Goal: Task Accomplishment & Management: Manage account settings

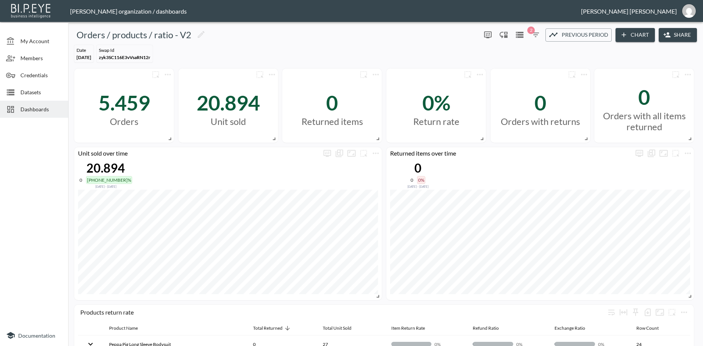
click at [33, 76] on span "Credentials" at bounding box center [41, 75] width 42 height 8
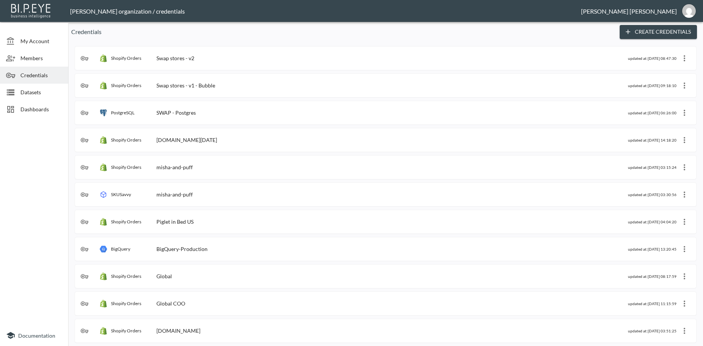
click at [203, 57] on div "Shopify Orders Swap stores - v2" at bounding box center [355, 59] width 548 height 8
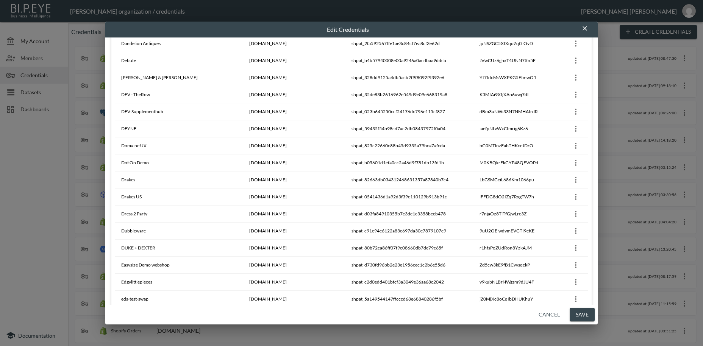
scroll to position [1565, 0]
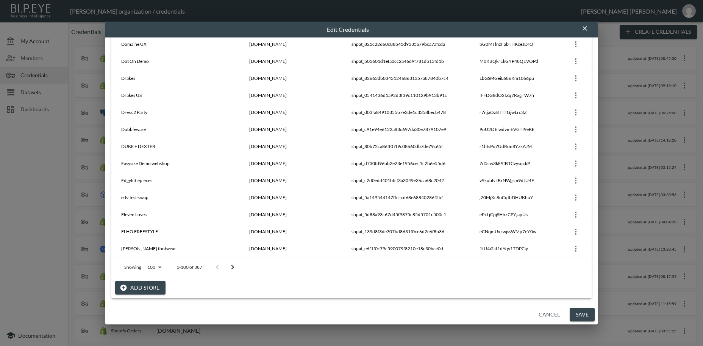
click at [145, 291] on button "Add Store" at bounding box center [140, 288] width 50 height 14
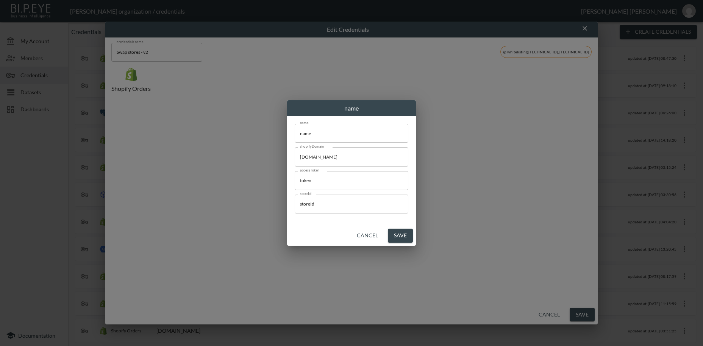
scroll to position [0, 0]
drag, startPoint x: 320, startPoint y: 131, endPoint x: 311, endPoint y: 149, distance: 19.3
click at [295, 124] on input "name" at bounding box center [352, 133] width 114 height 19
paste input "[PERSON_NAME]"
type input "[PERSON_NAME]"
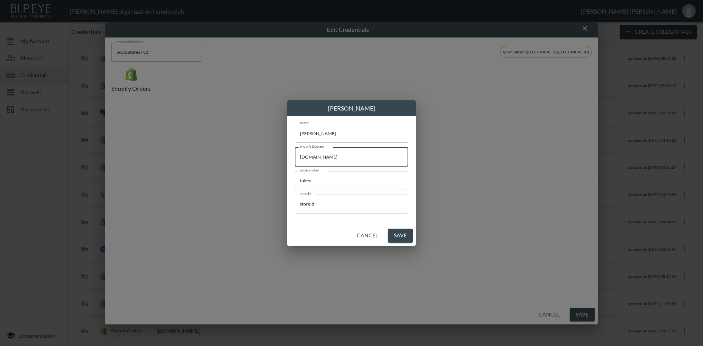
drag, startPoint x: 371, startPoint y: 158, endPoint x: 374, endPoint y: 279, distance: 120.9
click at [295, 147] on input "[DOMAIN_NAME]" at bounding box center [352, 156] width 114 height 19
paste input "williampowell"
type input "[DOMAIN_NAME]"
drag, startPoint x: 322, startPoint y: 181, endPoint x: 254, endPoint y: 174, distance: 68.6
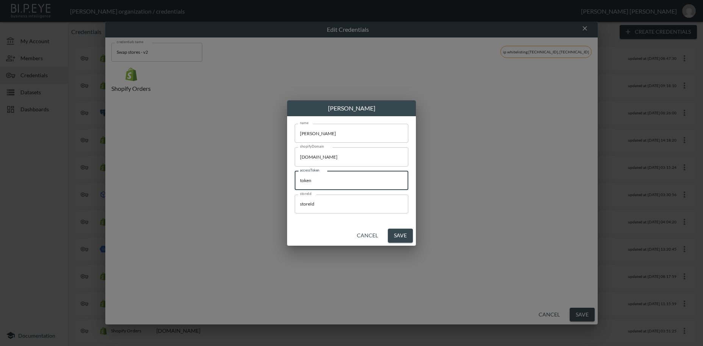
click at [295, 174] on input "token" at bounding box center [352, 180] width 114 height 19
paste input "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"
type input "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"
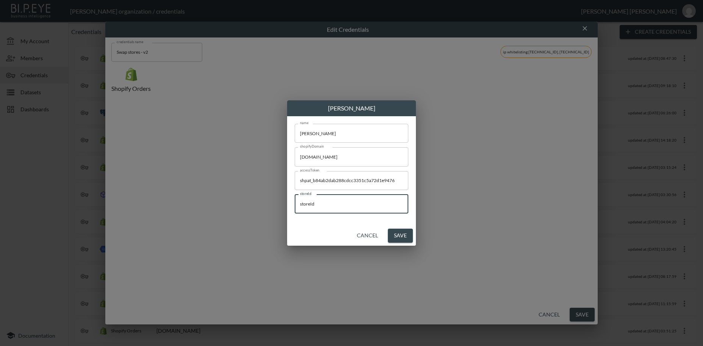
drag, startPoint x: 293, startPoint y: 201, endPoint x: 336, endPoint y: 242, distance: 59.5
click at [295, 205] on input "storeId" at bounding box center [352, 204] width 114 height 19
paste input "LZzkULO9jOeoUjs6Ixya"
type input "LZzkULO9jOeoUjs6Ixya"
click at [403, 238] on button "Save" at bounding box center [400, 236] width 25 height 14
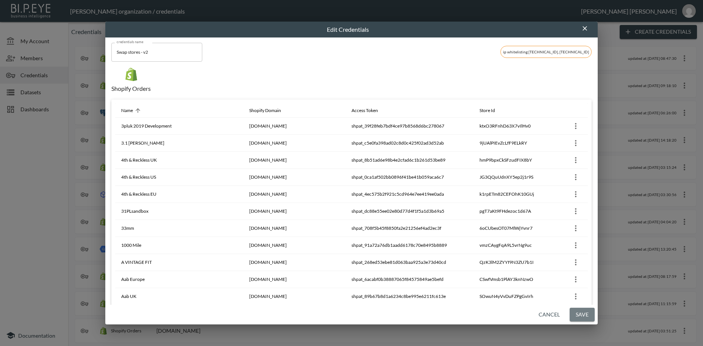
click at [580, 315] on button "Save" at bounding box center [582, 315] width 25 height 14
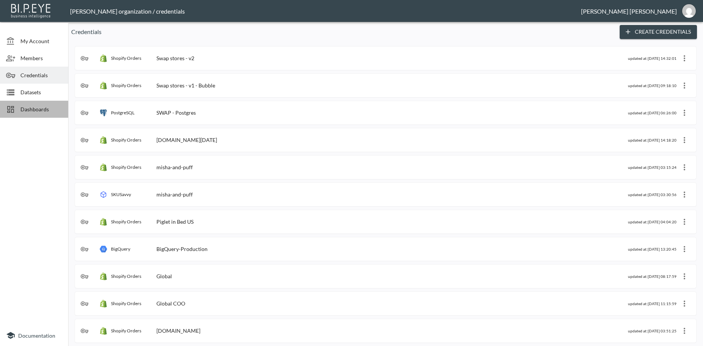
click at [30, 108] on span "Dashboards" at bounding box center [41, 109] width 42 height 8
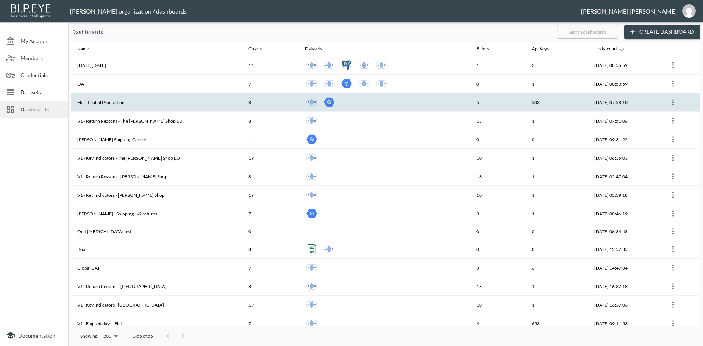
click at [109, 104] on th "Flat - Global Production" at bounding box center [156, 102] width 171 height 19
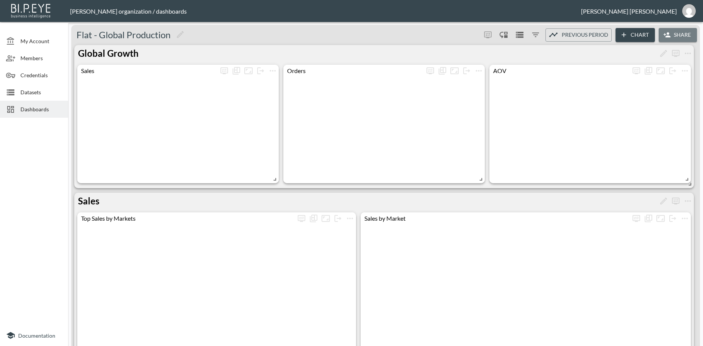
click at [681, 34] on button "Share" at bounding box center [678, 35] width 38 height 14
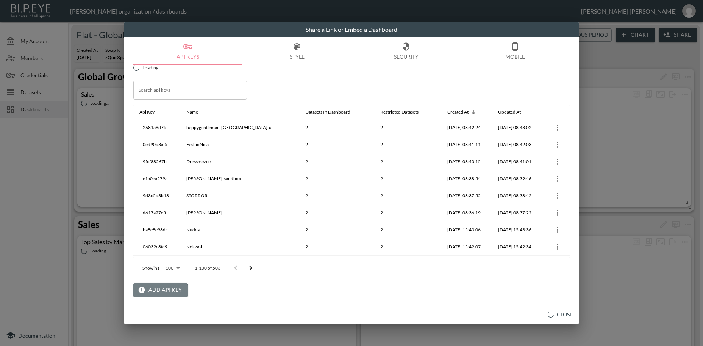
click at [155, 291] on button "Add API Key" at bounding box center [160, 290] width 55 height 14
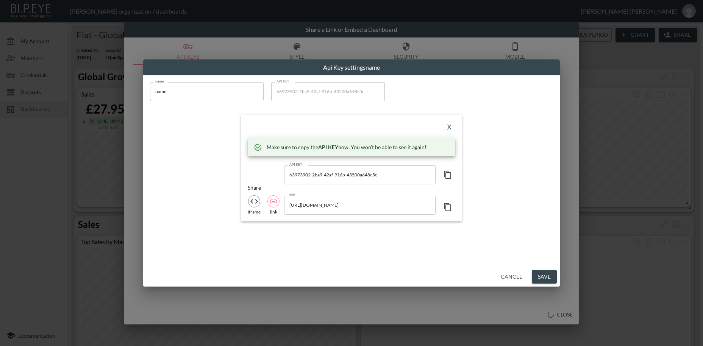
click at [150, 90] on input "name" at bounding box center [207, 91] width 114 height 19
type input "[PERSON_NAME]-dev"
click at [185, 96] on input "[PERSON_NAME]-dev" at bounding box center [207, 91] width 114 height 19
click at [187, 92] on input "[PERSON_NAME]-dev" at bounding box center [207, 91] width 114 height 19
click at [152, 90] on input "[PERSON_NAME]-dev" at bounding box center [207, 91] width 114 height 19
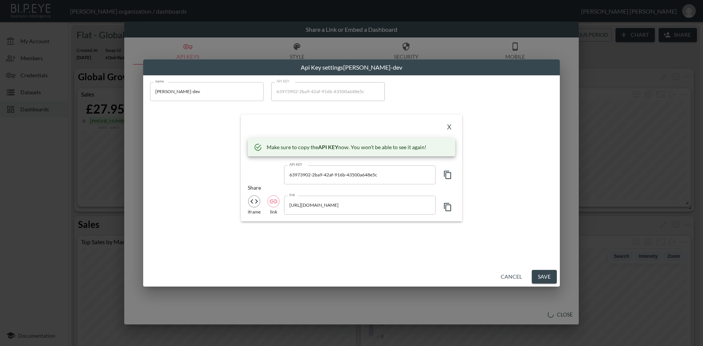
click at [448, 177] on icon "button" at bounding box center [447, 175] width 9 height 9
click at [448, 174] on icon "button" at bounding box center [447, 175] width 9 height 9
click at [448, 176] on icon "button" at bounding box center [447, 175] width 9 height 9
drag, startPoint x: 363, startPoint y: 172, endPoint x: 288, endPoint y: 172, distance: 75.8
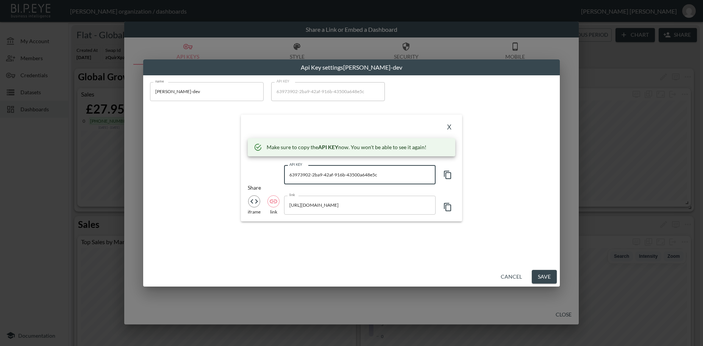
click at [288, 172] on input "63973902-2ba9-42af-916b-43500a648e5c" at bounding box center [360, 175] width 152 height 19
click at [450, 129] on button "X" at bounding box center [449, 128] width 12 height 12
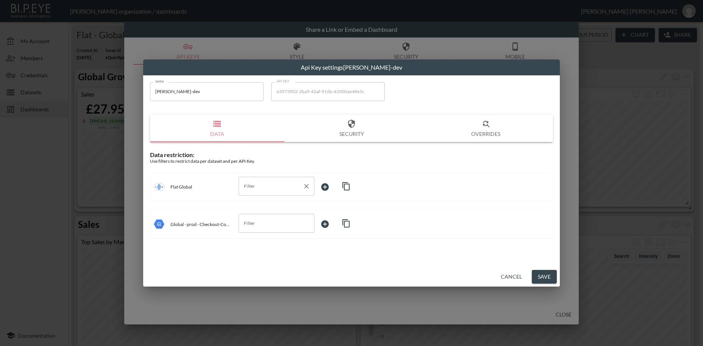
click at [261, 188] on input "Filter" at bounding box center [271, 186] width 58 height 12
click at [254, 203] on span "swapId" at bounding box center [277, 204] width 64 height 7
type input "swapId"
click at [329, 185] on body "BI.P.EYE, Interactive Analytics Dashboards - app [PERSON_NAME] organization / d…" at bounding box center [351, 173] width 703 height 346
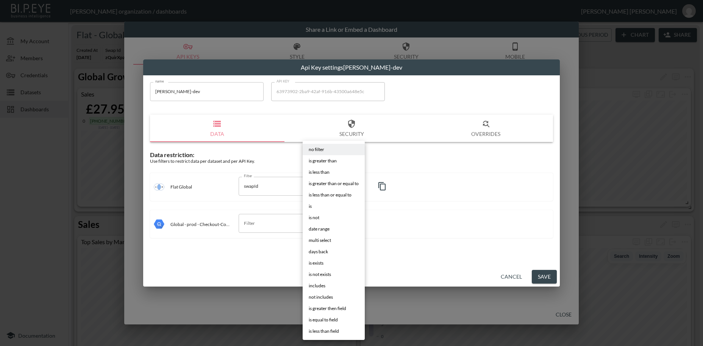
click at [313, 206] on li "is" at bounding box center [334, 206] width 62 height 11
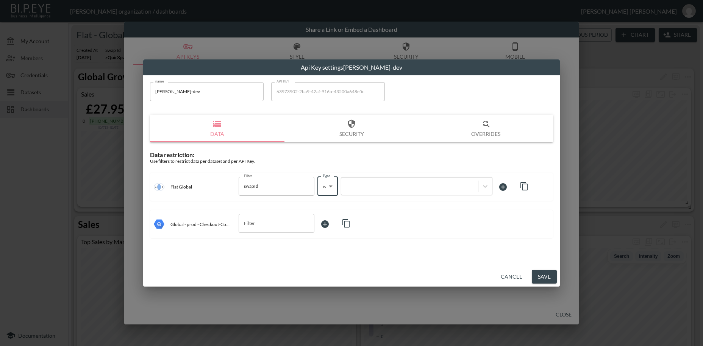
type input "is"
click at [354, 185] on div at bounding box center [409, 186] width 129 height 7
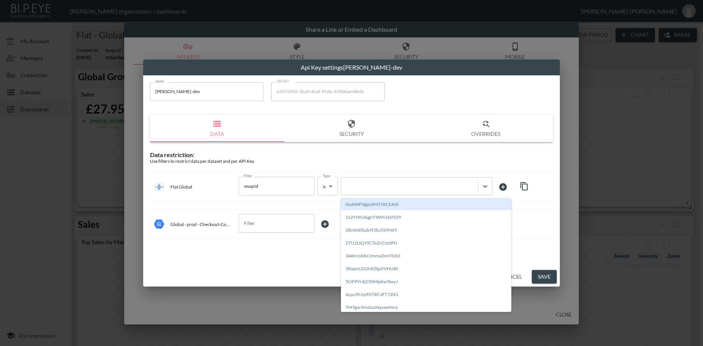
paste input "U9gQnEYqf25RqWax7d9M"
type input "U9gQnEYqf25RqWax7d9M"
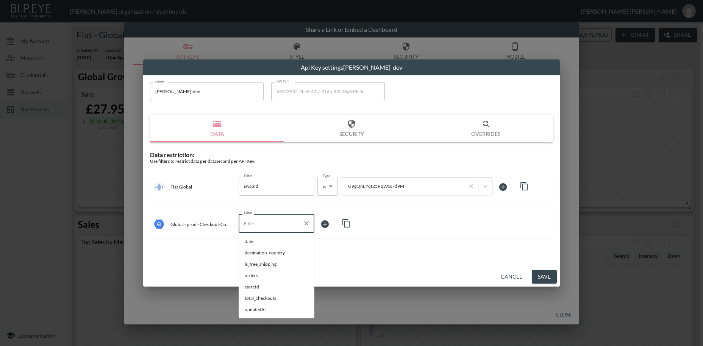
click at [263, 227] on input "Filter" at bounding box center [271, 224] width 58 height 12
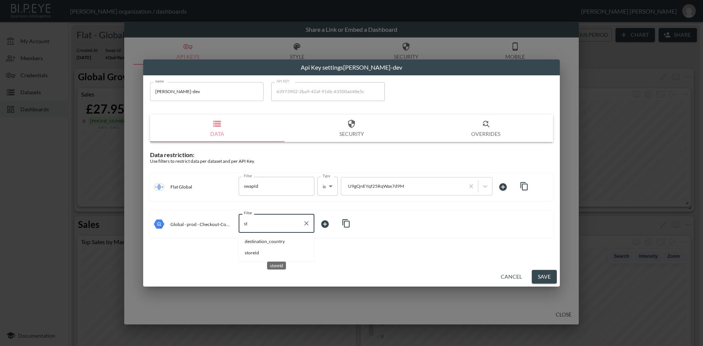
click at [252, 254] on span "storeId" at bounding box center [277, 253] width 64 height 7
type input "storeId"
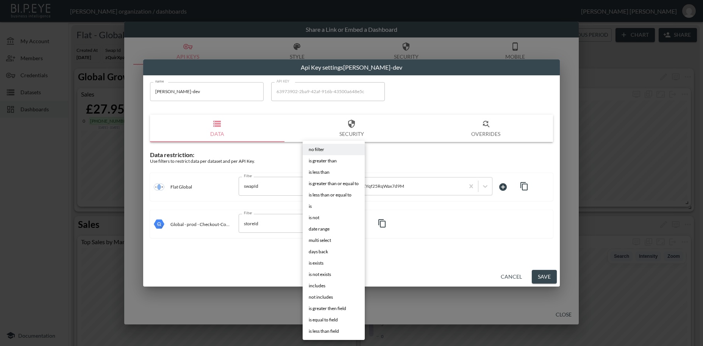
drag, startPoint x: 325, startPoint y: 221, endPoint x: 324, endPoint y: 225, distance: 3.9
click at [325, 222] on body "BI.P.EYE, Interactive Analytics Dashboards - app [PERSON_NAME] organization / d…" at bounding box center [351, 173] width 703 height 346
click at [312, 206] on li "is" at bounding box center [334, 206] width 62 height 11
type input "is"
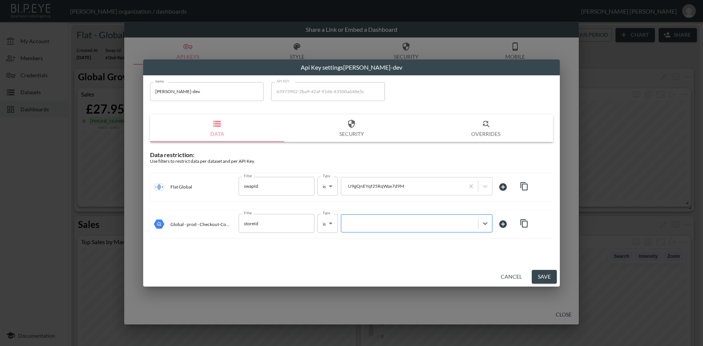
click at [354, 225] on div at bounding box center [409, 223] width 129 height 7
paste input "U9gQnEYqf25RqWax7d9M"
type input "U9gQnEYqf25RqWax7d9M"
click at [540, 279] on button "Save" at bounding box center [544, 277] width 25 height 14
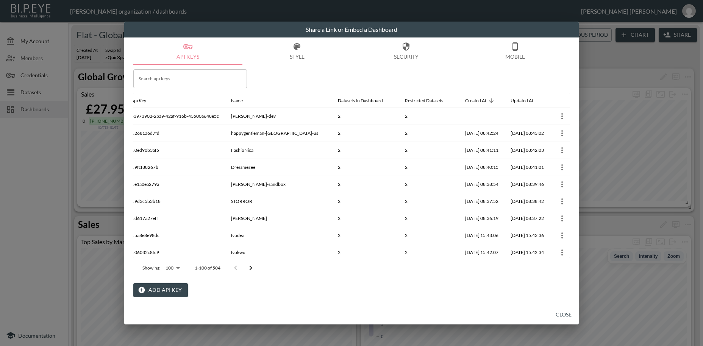
scroll to position [0, 11]
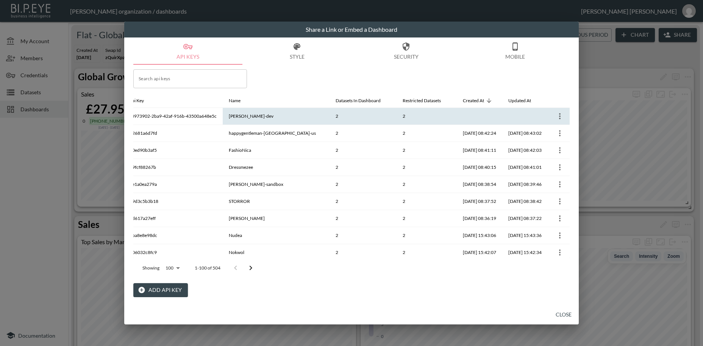
click at [557, 118] on icon "more" at bounding box center [560, 116] width 9 height 9
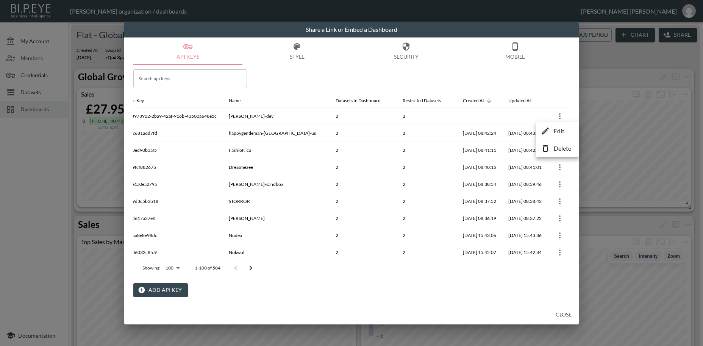
click at [555, 133] on p "Edit" at bounding box center [559, 131] width 11 height 9
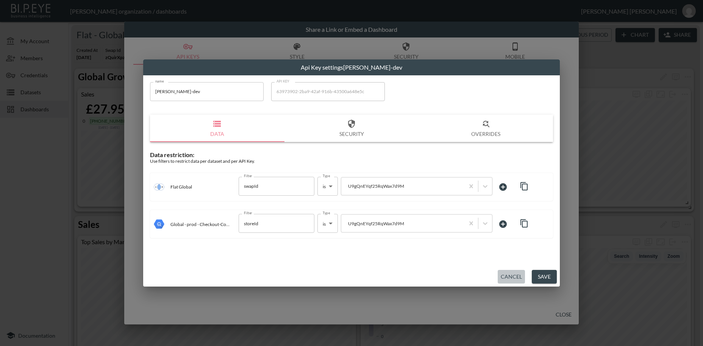
click at [514, 277] on button "Cancel" at bounding box center [511, 277] width 27 height 14
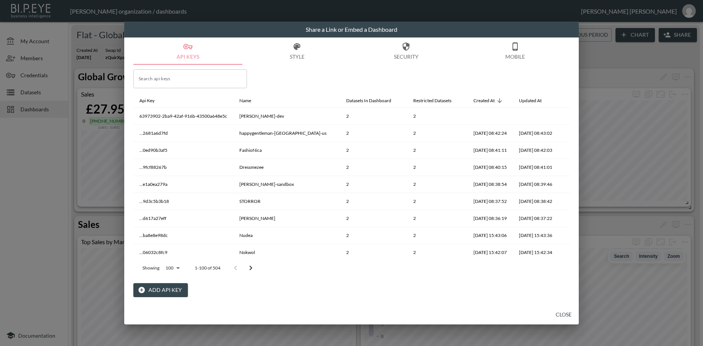
click at [169, 292] on button "Add API Key" at bounding box center [160, 290] width 55 height 14
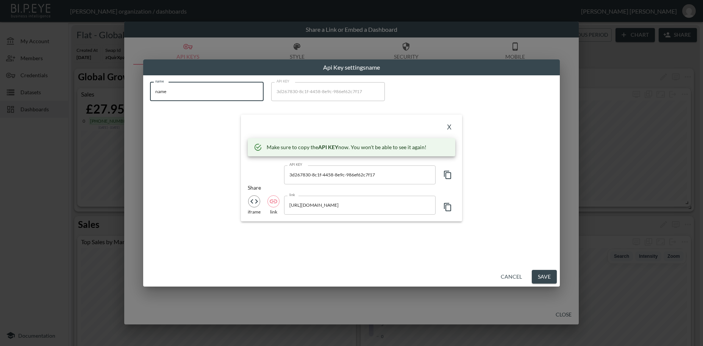
drag, startPoint x: 175, startPoint y: 91, endPoint x: 133, endPoint y: 87, distance: 42.6
click at [150, 87] on input "name" at bounding box center [207, 91] width 114 height 19
paste input "Another Girl"
type input "Another Girl"
click at [448, 175] on icon "button" at bounding box center [447, 175] width 9 height 9
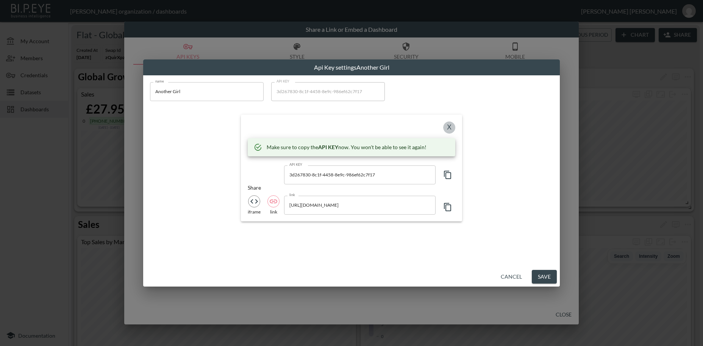
click at [447, 127] on button "X" at bounding box center [449, 128] width 12 height 12
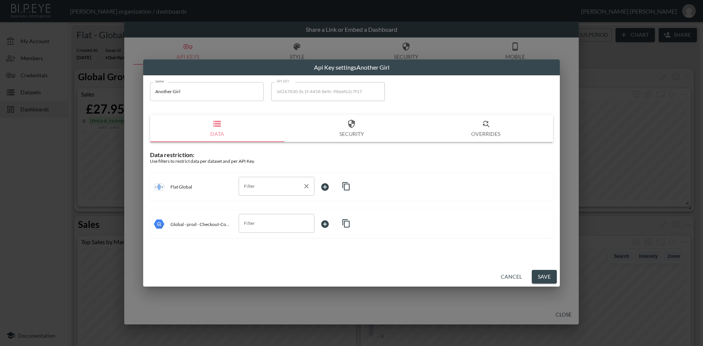
click at [254, 185] on input "Filter" at bounding box center [271, 186] width 58 height 12
click at [257, 204] on span "swapId" at bounding box center [277, 204] width 64 height 7
type input "swapId"
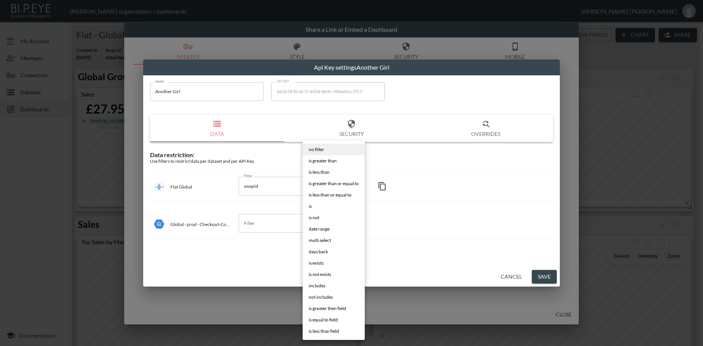
click at [330, 188] on body "BI.P.EYE, Interactive Analytics Dashboards - app [PERSON_NAME] organization / d…" at bounding box center [351, 173] width 703 height 346
click at [315, 203] on li "is" at bounding box center [334, 206] width 62 height 11
type input "is"
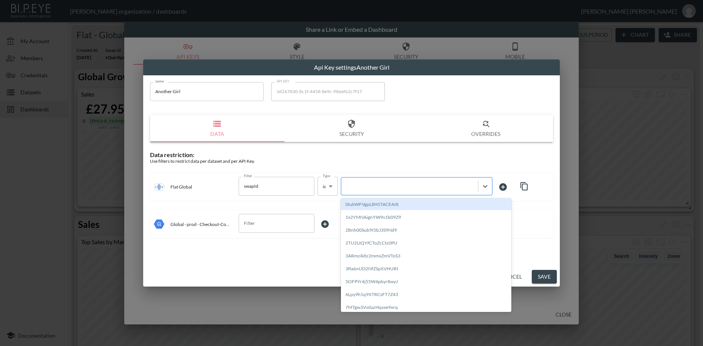
click at [365, 188] on div at bounding box center [409, 186] width 129 height 7
paste input "6CB0z7kw0pJc3jQNaZpk"
type input "6CB0z7kw0pJc3jQNaZpk"
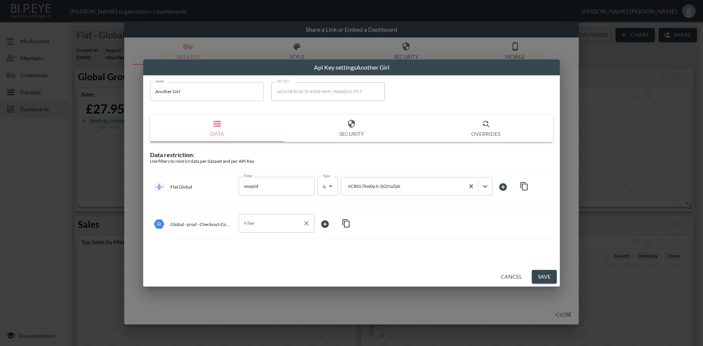
click at [271, 227] on input "Filter" at bounding box center [271, 224] width 58 height 12
click at [253, 254] on span "storeId" at bounding box center [277, 253] width 64 height 7
type input "storeId"
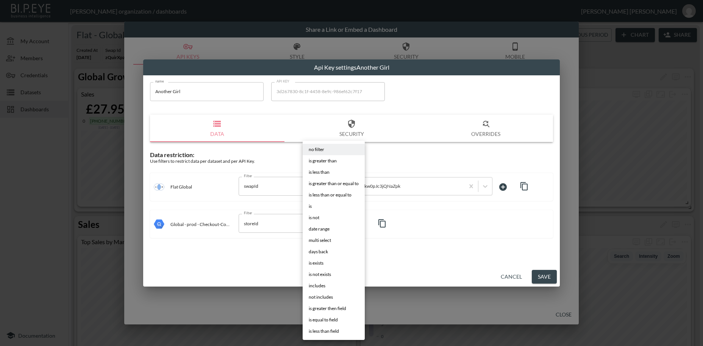
click at [326, 222] on body "BI.P.EYE, Interactive Analytics Dashboards - app [PERSON_NAME] organization / d…" at bounding box center [351, 173] width 703 height 346
click at [313, 207] on li "is" at bounding box center [334, 206] width 62 height 11
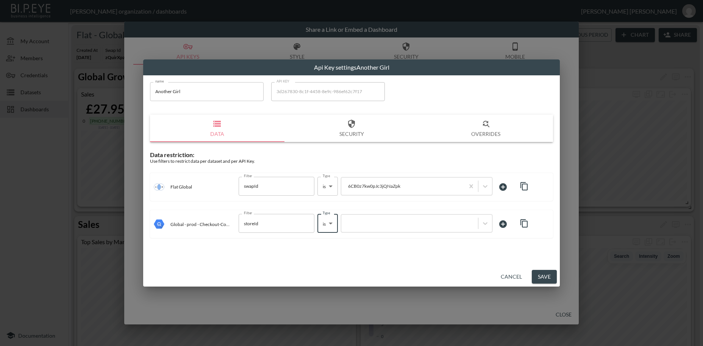
type input "is"
click at [354, 222] on div at bounding box center [409, 223] width 129 height 7
paste input "6CB0z7kw0pJc3jQNaZpk"
type input "6CB0z7kw0pJc3jQNaZpk"
click at [538, 275] on button "Save" at bounding box center [544, 277] width 25 height 14
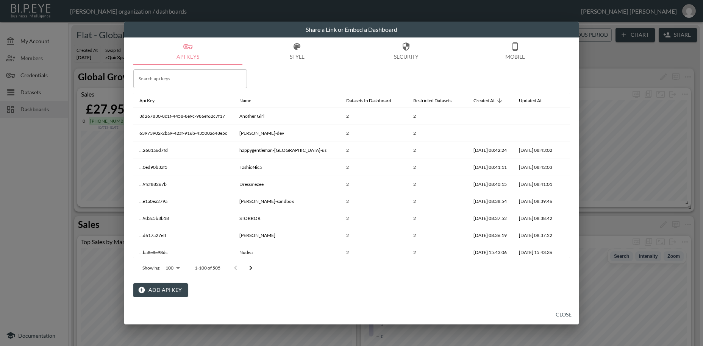
click at [159, 286] on button "Add API Key" at bounding box center [160, 290] width 55 height 14
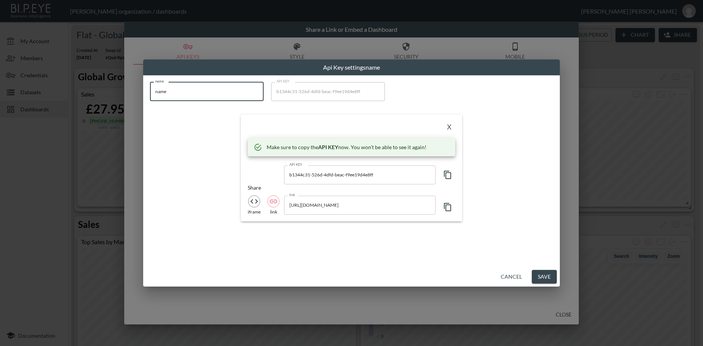
drag, startPoint x: 185, startPoint y: 95, endPoint x: 124, endPoint y: 85, distance: 61.4
click at [150, 85] on input "name" at bounding box center [207, 91] width 114 height 19
paste input "[PERSON_NAME] en Santé"
type input "[PERSON_NAME] en Santé"
click at [447, 176] on icon "button" at bounding box center [447, 175] width 9 height 9
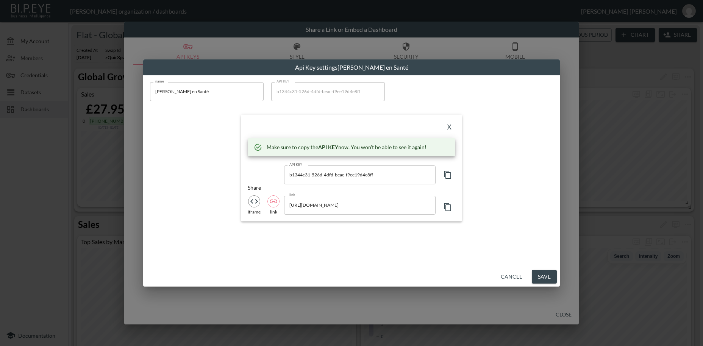
click at [450, 172] on icon "button" at bounding box center [447, 175] width 7 height 8
click at [452, 126] on button "X" at bounding box center [449, 128] width 12 height 12
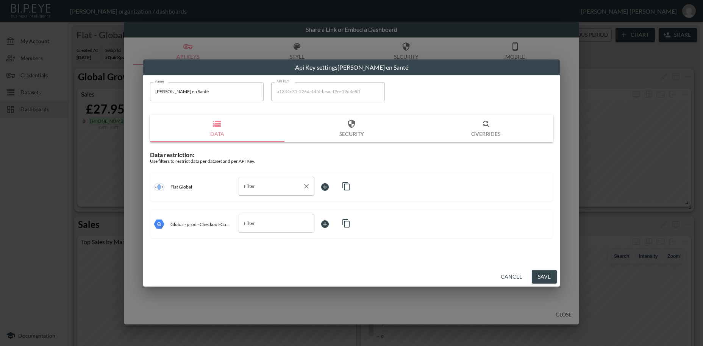
click at [264, 191] on input "Filter" at bounding box center [271, 186] width 58 height 12
click at [260, 203] on span "swapId" at bounding box center [277, 204] width 64 height 7
type input "swapId"
click at [327, 188] on body "BI.P.EYE, Interactive Analytics Dashboards - app [PERSON_NAME] organization / d…" at bounding box center [351, 173] width 703 height 346
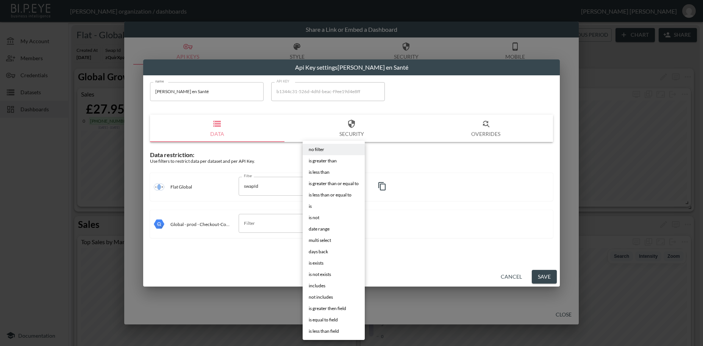
click at [311, 205] on span "is" at bounding box center [310, 206] width 3 height 7
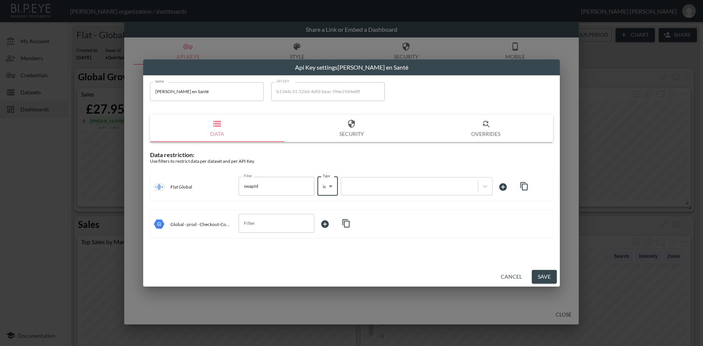
type input "is"
click at [362, 188] on div at bounding box center [409, 186] width 129 height 7
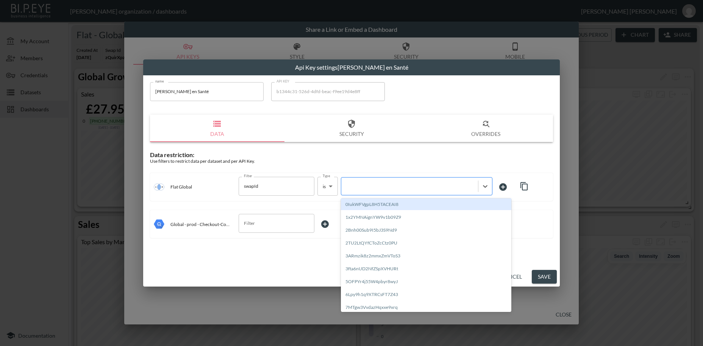
paste input "a3bUf6htjFfk7GrDrZGO"
type input "a3bUf6htjFfk7GrDrZGO"
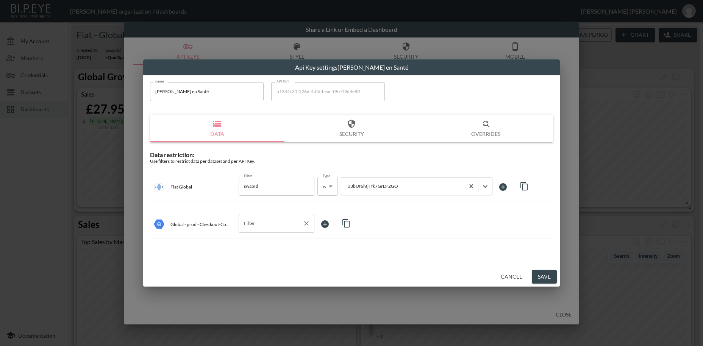
click at [254, 222] on input "Filter" at bounding box center [271, 224] width 58 height 12
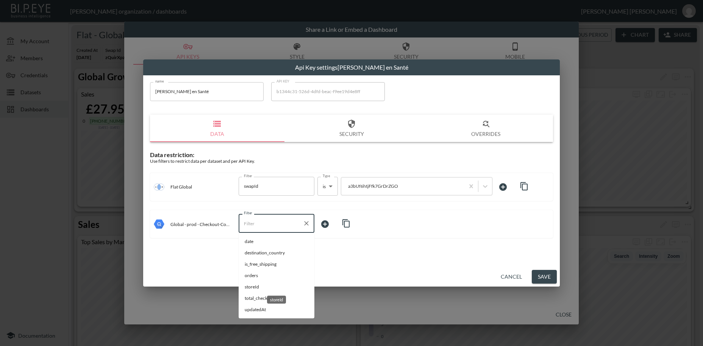
click at [256, 288] on span "storeId" at bounding box center [277, 287] width 64 height 7
type input "storeId"
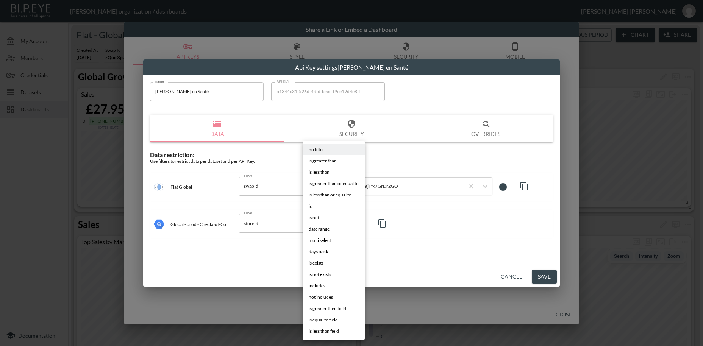
click at [330, 224] on body "BI.P.EYE, Interactive Analytics Dashboards - app [PERSON_NAME] organization / d…" at bounding box center [351, 173] width 703 height 346
click at [311, 208] on span "is" at bounding box center [310, 206] width 3 height 7
type input "is"
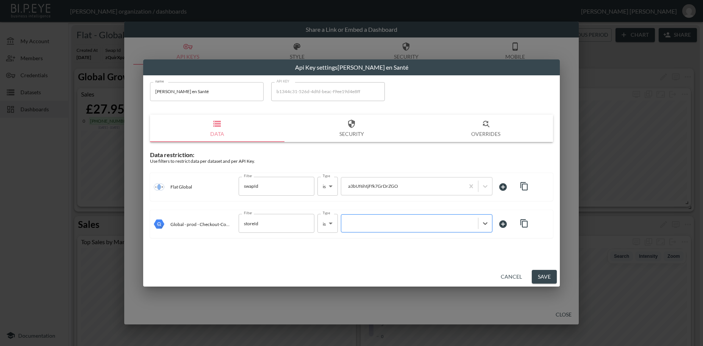
click at [357, 224] on div at bounding box center [409, 223] width 129 height 7
paste input "a3bUf6htjFfk7GrDrZGO"
type input "a3bUf6htjFfk7GrDrZGO"
click at [544, 278] on button "Save" at bounding box center [544, 277] width 25 height 14
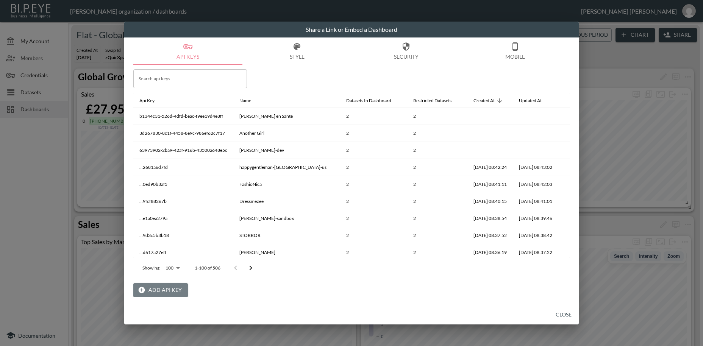
click at [174, 291] on button "Add API Key" at bounding box center [160, 290] width 55 height 14
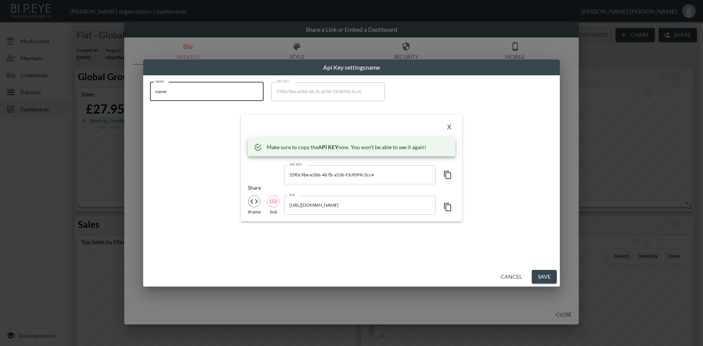
click at [150, 85] on input "name" at bounding box center [207, 91] width 114 height 19
paste input "Highland 2000"
type input "Highland 2000"
click at [450, 176] on icon "button" at bounding box center [447, 175] width 9 height 9
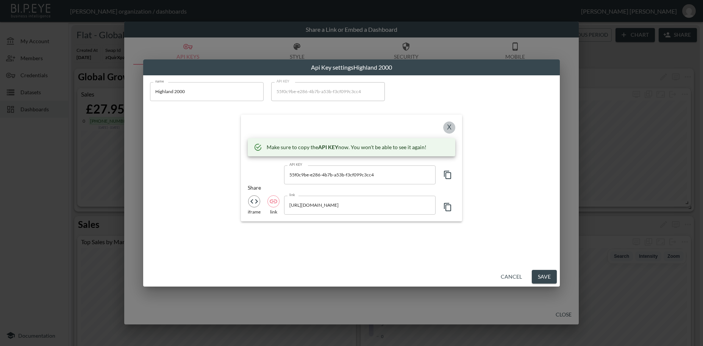
click at [451, 126] on button "X" at bounding box center [449, 128] width 12 height 12
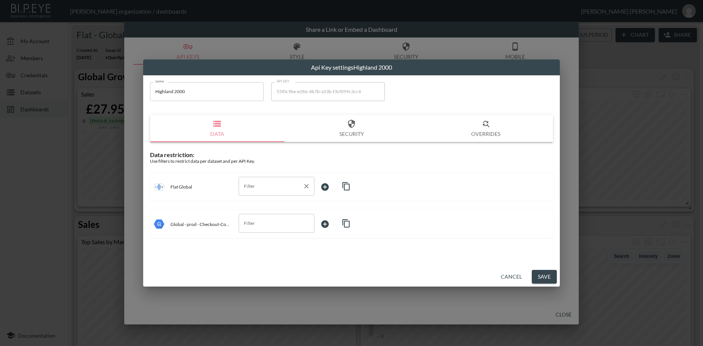
click at [255, 183] on input "Filter" at bounding box center [271, 186] width 58 height 12
click at [252, 205] on span "swapId" at bounding box center [277, 204] width 64 height 7
type input "swapId"
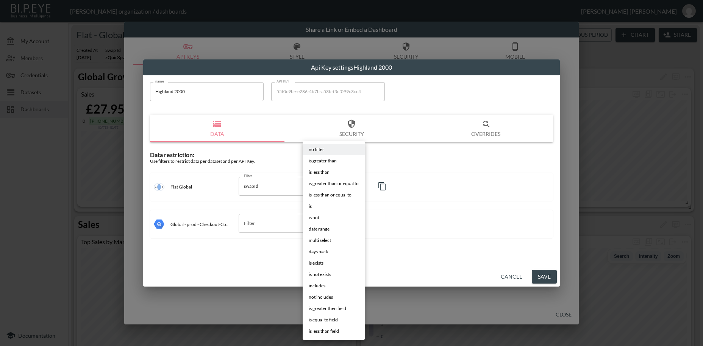
click at [333, 186] on body "BI.P.EYE, Interactive Analytics Dashboards - app [PERSON_NAME] organization / d…" at bounding box center [351, 173] width 703 height 346
click at [310, 206] on span "is" at bounding box center [310, 206] width 3 height 7
type input "is"
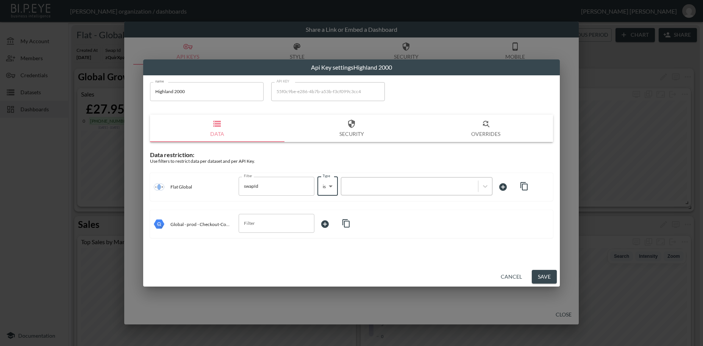
click at [366, 188] on div at bounding box center [409, 186] width 129 height 7
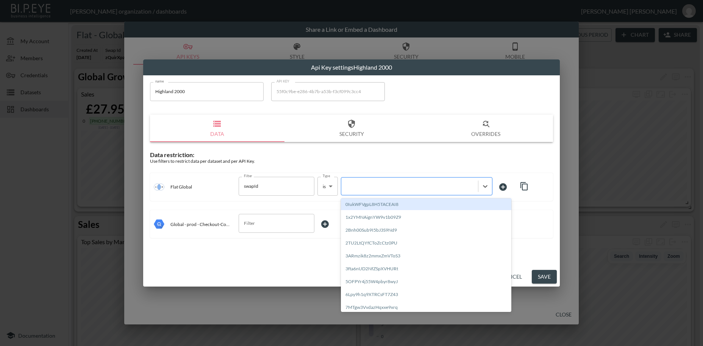
paste input "5YQUPVESzb2n7f10NavA"
type input "5YQUPVESzb2n7f10NavA"
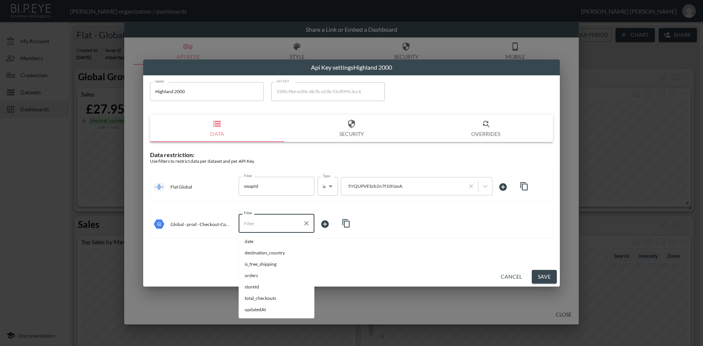
click at [260, 228] on input "Filter" at bounding box center [271, 224] width 58 height 12
click at [252, 288] on span "storeId" at bounding box center [277, 287] width 64 height 7
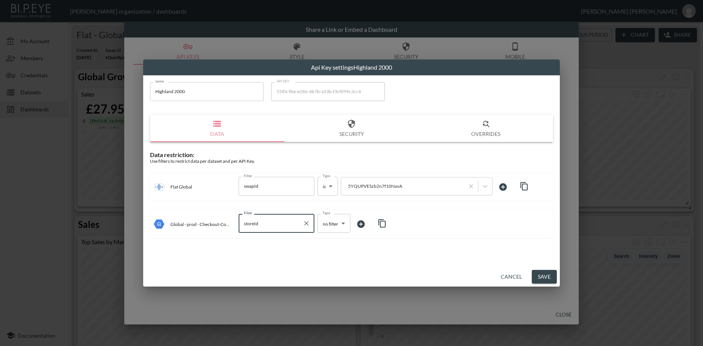
type input "storeId"
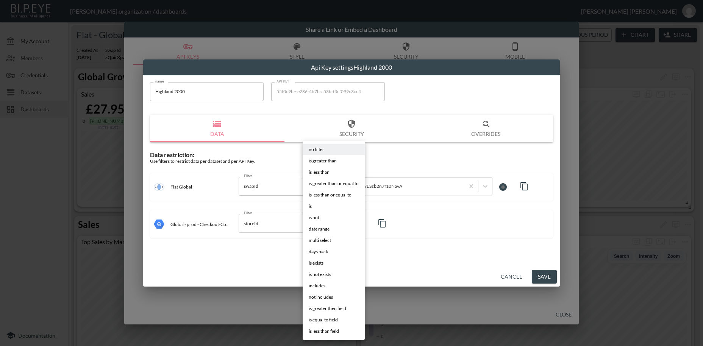
click at [328, 225] on body "BI.P.EYE, Interactive Analytics Dashboards - app [PERSON_NAME] organization / d…" at bounding box center [351, 173] width 703 height 346
click at [317, 210] on li "is" at bounding box center [334, 206] width 62 height 11
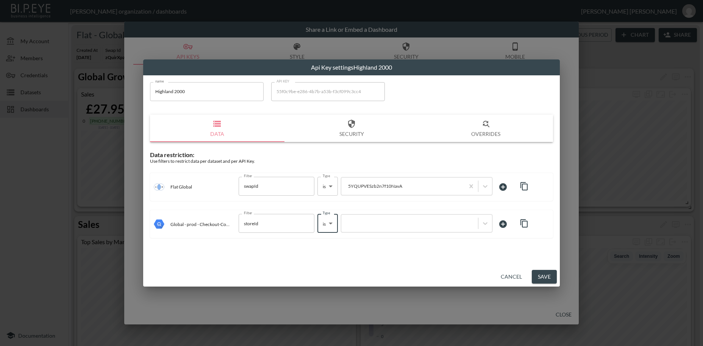
type input "is"
click at [360, 227] on div at bounding box center [409, 223] width 129 height 7
paste input "5YQUPVESzb2n7f10NavA"
type input "5YQUPVESzb2n7f10NavA"
click at [549, 280] on button "Save" at bounding box center [544, 277] width 25 height 14
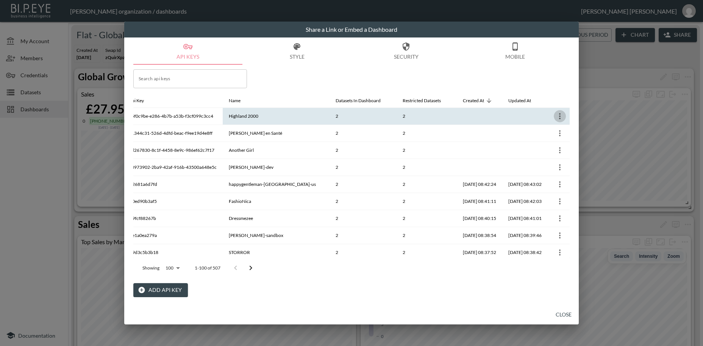
click at [559, 116] on icon "more" at bounding box center [560, 116] width 2 height 6
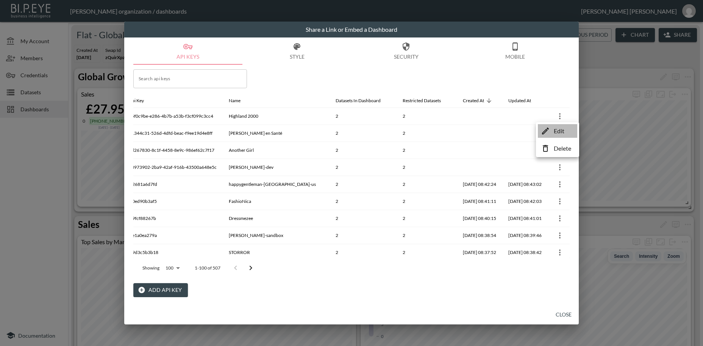
click at [554, 132] on p "Edit" at bounding box center [559, 131] width 11 height 9
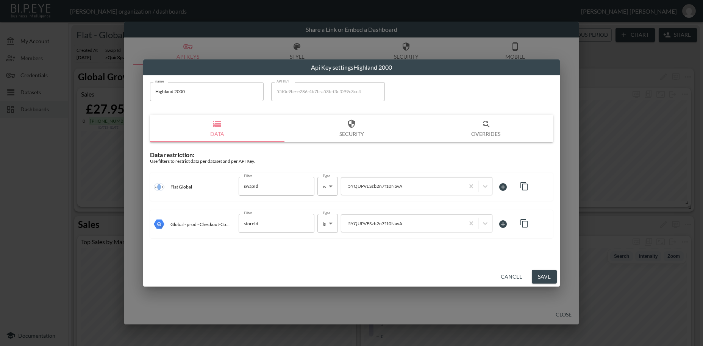
click at [548, 279] on button "Save" at bounding box center [544, 277] width 25 height 14
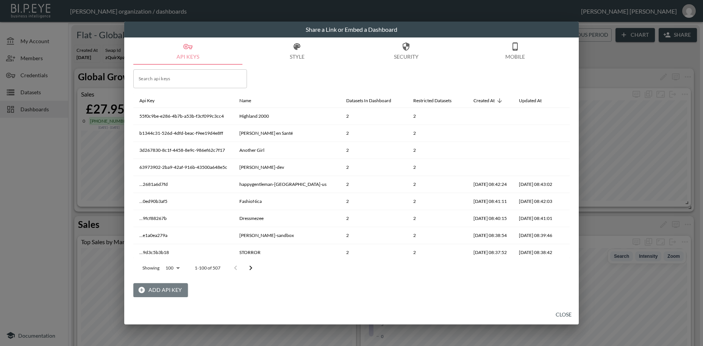
click at [171, 287] on button "Add API Key" at bounding box center [160, 290] width 55 height 14
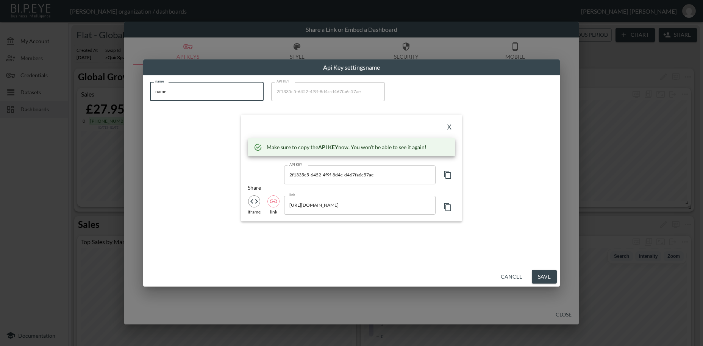
drag, startPoint x: 195, startPoint y: 93, endPoint x: 141, endPoint y: 92, distance: 54.2
click at [150, 92] on input "name" at bounding box center [207, 91] width 114 height 19
paste input "MORIDEV"
type input "MORIDEV"
click at [449, 175] on icon "button" at bounding box center [447, 175] width 9 height 9
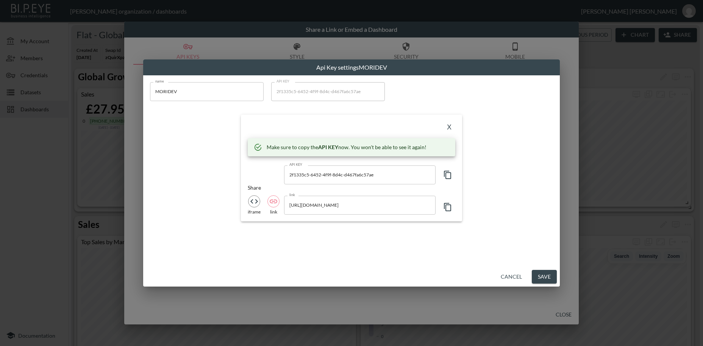
click at [449, 175] on icon "button" at bounding box center [447, 175] width 9 height 9
drag, startPoint x: 191, startPoint y: 89, endPoint x: 145, endPoint y: 89, distance: 46.6
click at [150, 89] on input "MORIDEV" at bounding box center [207, 91] width 114 height 19
click at [448, 177] on icon "button" at bounding box center [447, 175] width 9 height 9
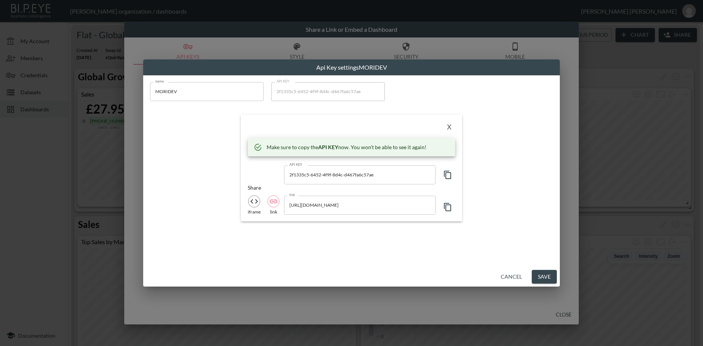
click at [445, 176] on icon "button" at bounding box center [447, 175] width 9 height 9
click at [448, 127] on button "X" at bounding box center [449, 128] width 12 height 12
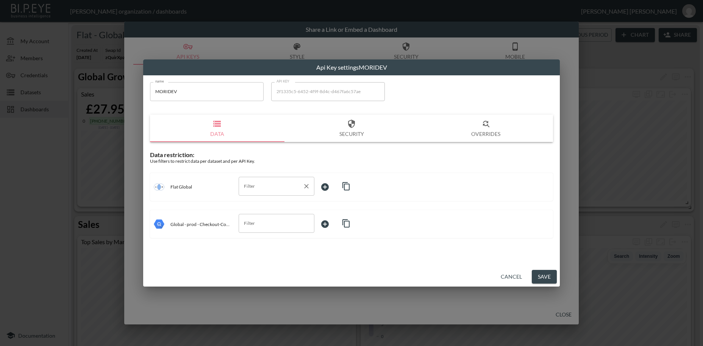
click at [254, 186] on input "Filter" at bounding box center [271, 186] width 58 height 12
click at [254, 228] on span "swapId" at bounding box center [277, 227] width 64 height 7
type input "swapId"
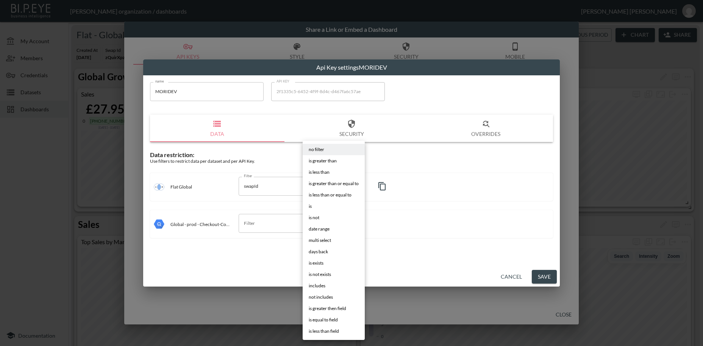
click at [327, 188] on body "BI.P.EYE, Interactive Analytics Dashboards - app [PERSON_NAME] organization / d…" at bounding box center [351, 173] width 703 height 346
click at [312, 205] on span "is" at bounding box center [310, 206] width 3 height 7
type input "is"
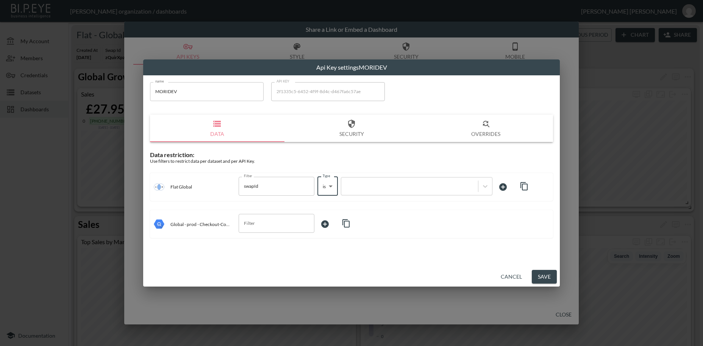
click at [366, 185] on div at bounding box center [409, 186] width 129 height 7
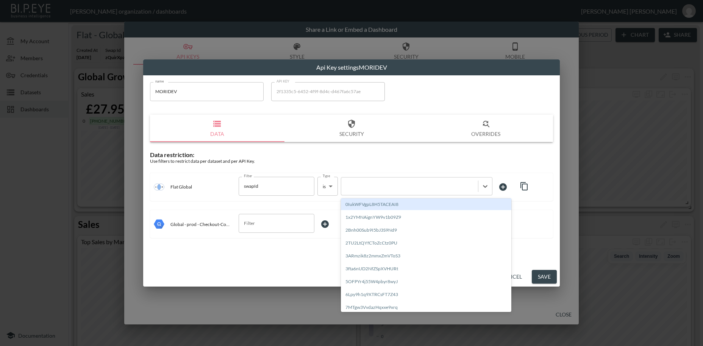
paste input "gRremm2lGq4bJTGnbkQ3"
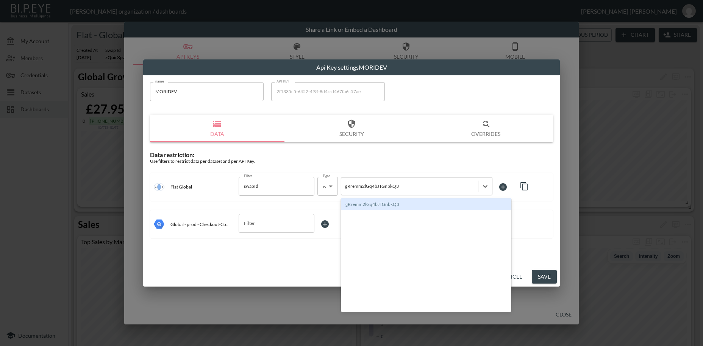
type input "gRremm2lGq4bJTGnbkQ3"
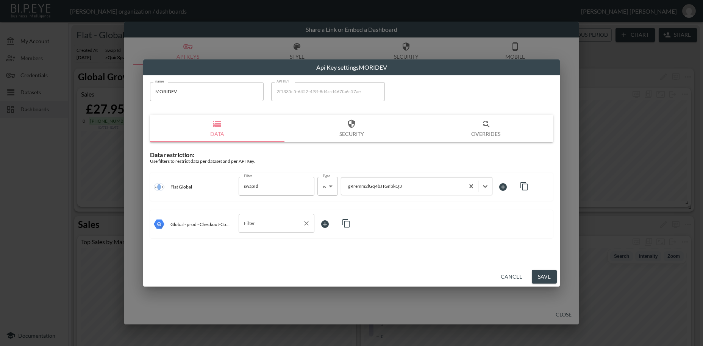
click at [247, 225] on input "Filter" at bounding box center [271, 224] width 58 height 12
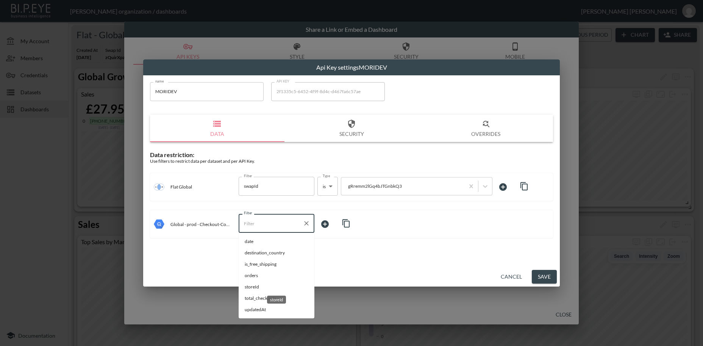
click at [250, 286] on span "storeId" at bounding box center [277, 287] width 64 height 7
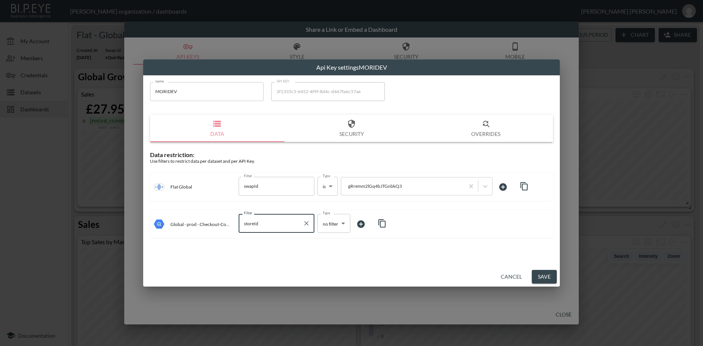
type input "storeId"
click at [324, 224] on body "BI.P.EYE, Interactive Analytics Dashboards - app [PERSON_NAME] organization / d…" at bounding box center [351, 173] width 703 height 346
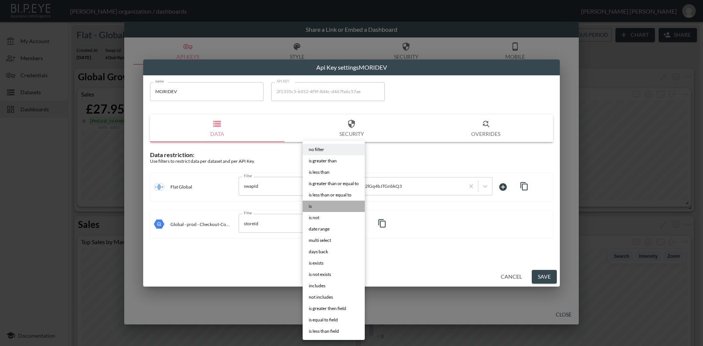
click at [312, 209] on li "is" at bounding box center [334, 206] width 62 height 11
type input "is"
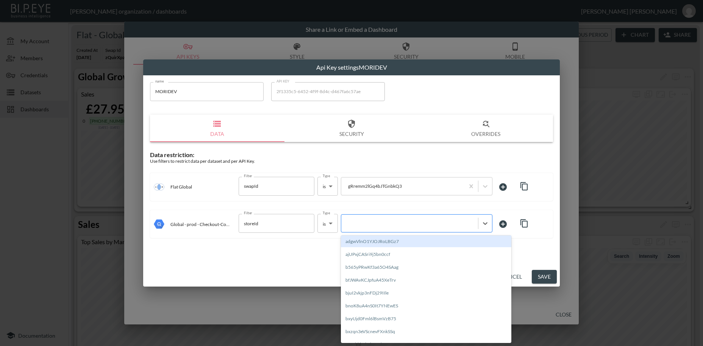
click at [349, 224] on div at bounding box center [409, 223] width 129 height 7
paste input "gRremm2lGq4bJTGnbkQ3"
type input "gRremm2lGq4bJTGnbkQ3"
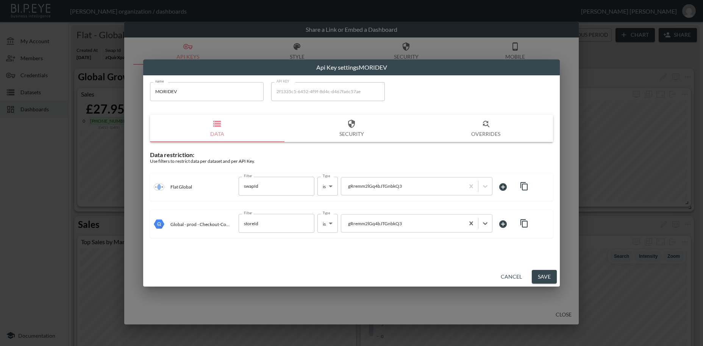
click at [543, 278] on button "Save" at bounding box center [544, 277] width 25 height 14
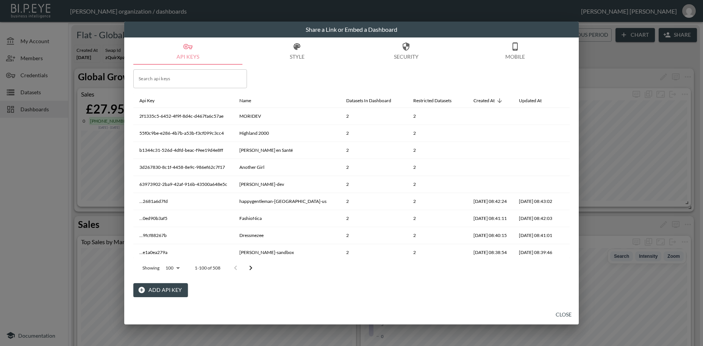
scroll to position [0, 11]
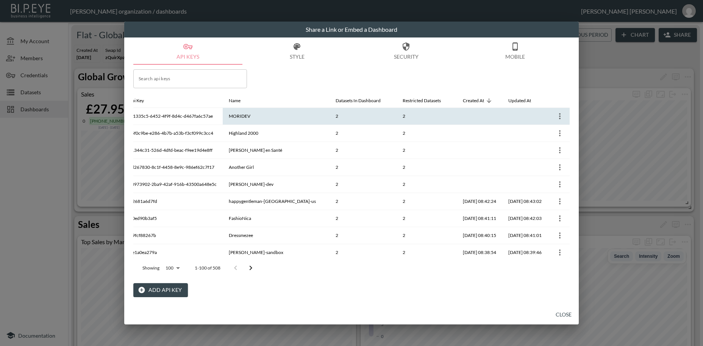
click at [557, 118] on icon "more" at bounding box center [560, 116] width 9 height 9
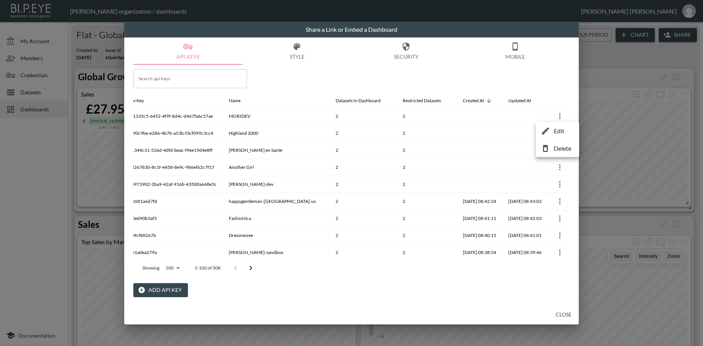
click at [559, 132] on p "Edit" at bounding box center [559, 131] width 11 height 9
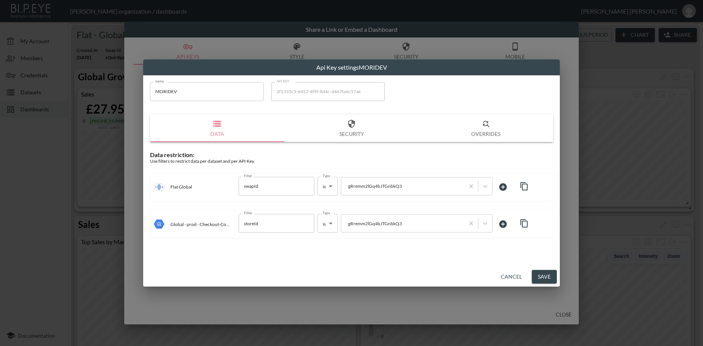
click at [519, 275] on button "Cancel" at bounding box center [511, 277] width 27 height 14
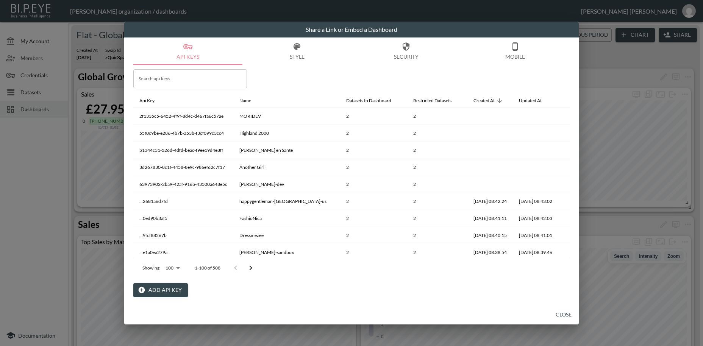
click at [175, 292] on button "Add API Key" at bounding box center [160, 290] width 55 height 14
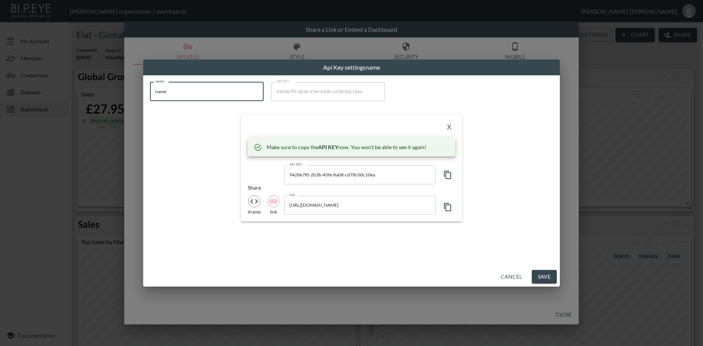
drag, startPoint x: 188, startPoint y: 94, endPoint x: 135, endPoint y: 89, distance: 52.6
click at [150, 89] on input "name" at bounding box center [207, 91] width 114 height 19
paste input "WAT THE BRAND"
type input "WAT THE BRAND"
click at [447, 177] on icon "button" at bounding box center [447, 175] width 9 height 9
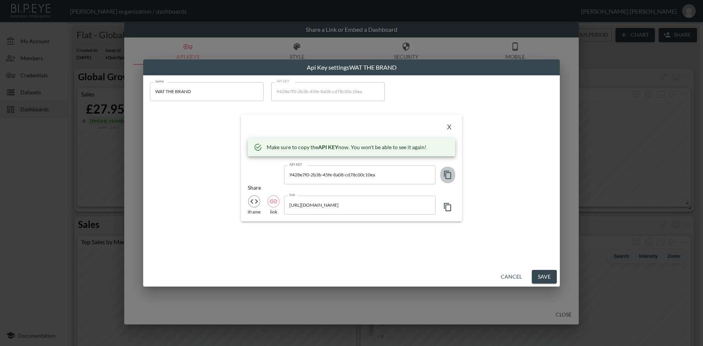
click at [450, 177] on icon "button" at bounding box center [447, 175] width 9 height 9
click at [450, 127] on button "X" at bounding box center [449, 128] width 12 height 12
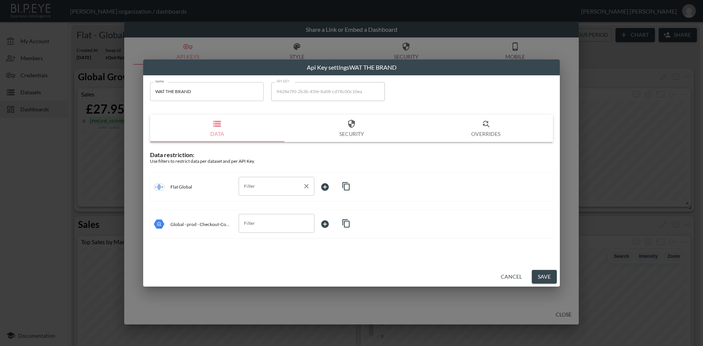
click at [261, 188] on input "Filter" at bounding box center [271, 186] width 58 height 12
click at [259, 205] on span "swapId" at bounding box center [277, 204] width 64 height 7
type input "swapId"
click at [327, 185] on body "BI.P.EYE, Interactive Analytics Dashboards - app [PERSON_NAME] organization / d…" at bounding box center [351, 173] width 703 height 346
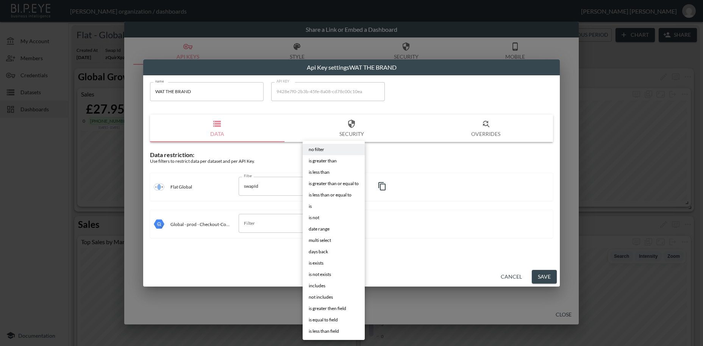
click at [312, 206] on span "is" at bounding box center [310, 206] width 3 height 7
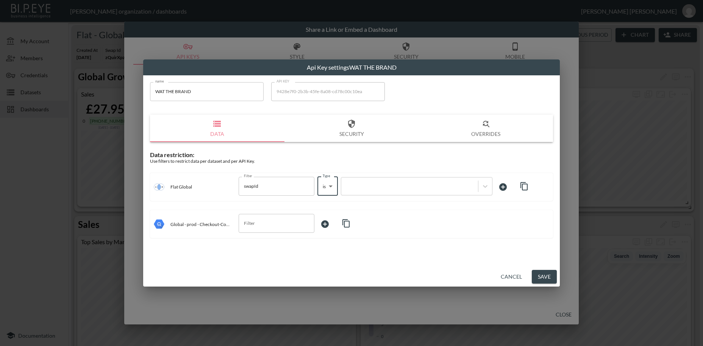
type input "is"
click at [363, 188] on div at bounding box center [409, 186] width 129 height 7
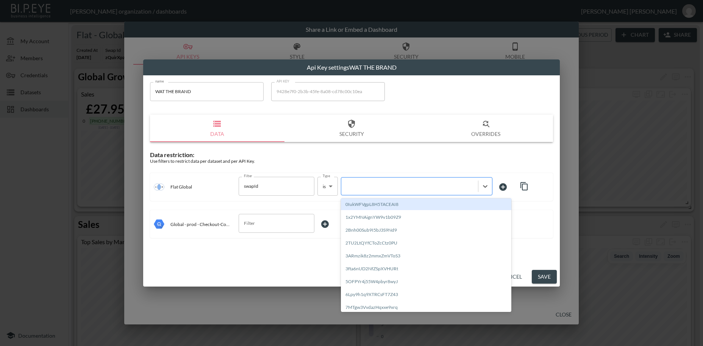
paste input "TPmVyZJiHrym0bZw7ksU"
type input "TPmVyZJiHrym0bZw7ksU"
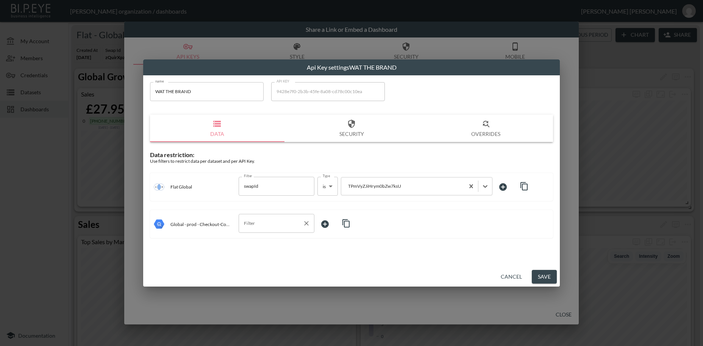
click at [257, 229] on input "Filter" at bounding box center [271, 224] width 58 height 12
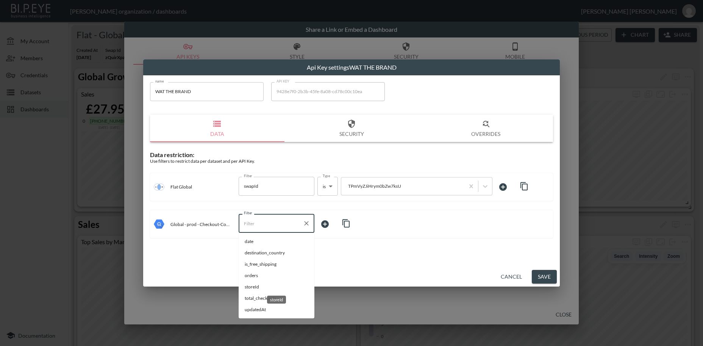
click at [256, 287] on span "storeId" at bounding box center [277, 287] width 64 height 7
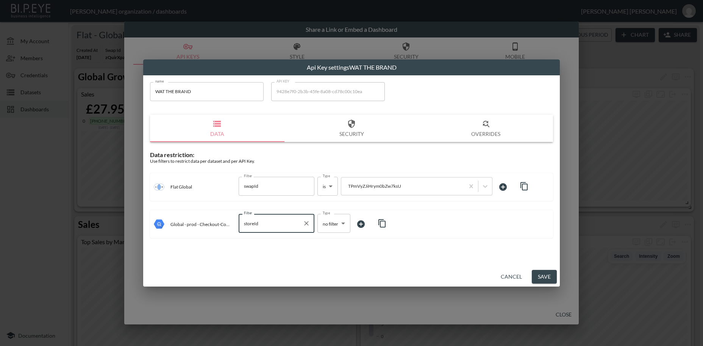
type input "storeId"
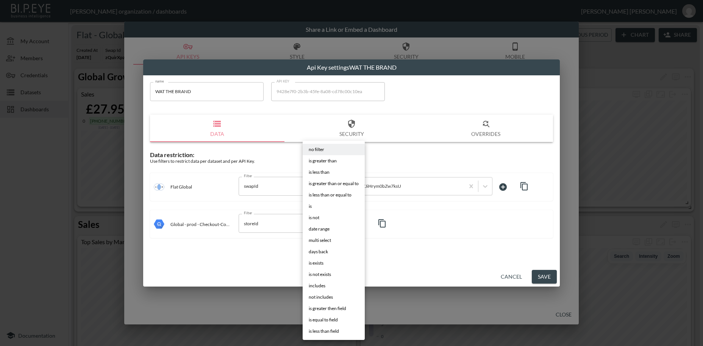
click at [327, 224] on body "BI.P.EYE, Interactive Analytics Dashboards - app [PERSON_NAME] organization / d…" at bounding box center [351, 173] width 703 height 346
click at [314, 206] on li "is" at bounding box center [334, 206] width 62 height 11
type input "is"
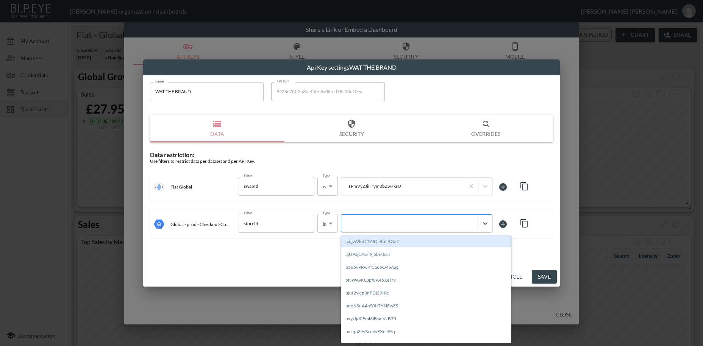
click at [352, 224] on div at bounding box center [409, 223] width 129 height 7
paste input "TPmVyZJiHrym0bZw7ksU"
type input "TPmVyZJiHrym0bZw7ksU"
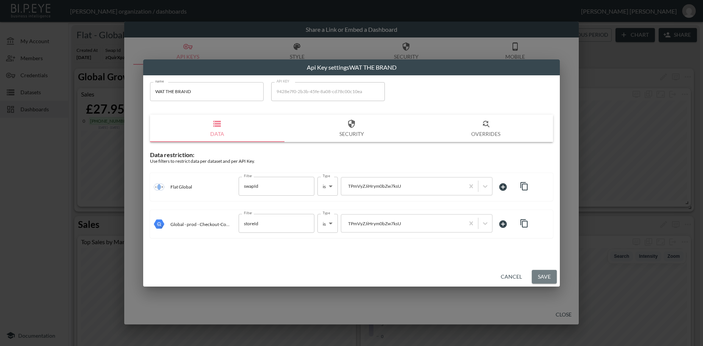
click at [540, 277] on button "Save" at bounding box center [544, 277] width 25 height 14
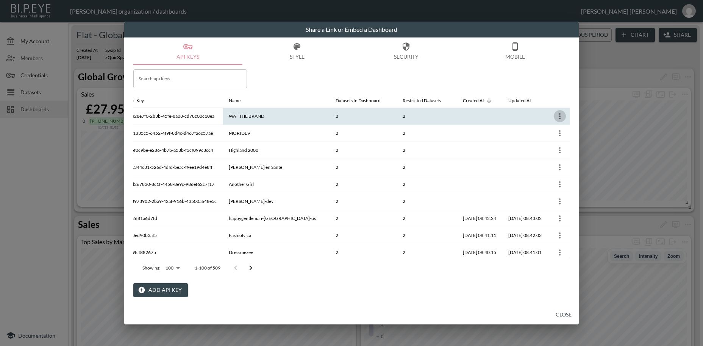
click at [559, 118] on icon "more" at bounding box center [560, 116] width 2 height 6
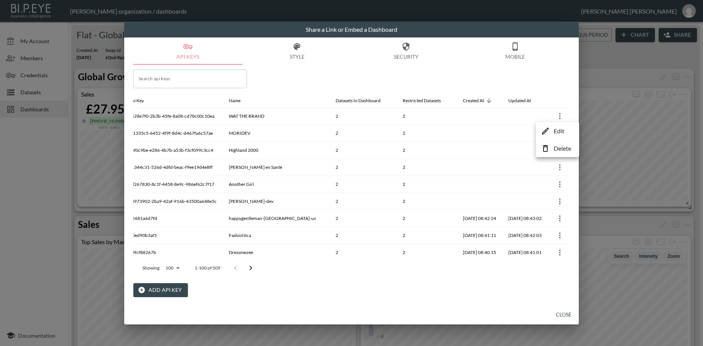
click at [559, 131] on p "Edit" at bounding box center [559, 131] width 11 height 9
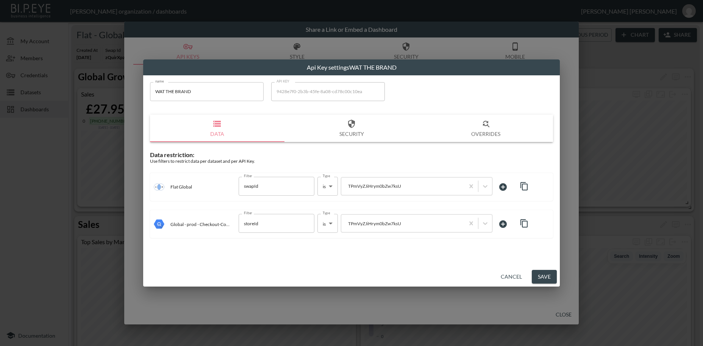
click at [510, 280] on button "Cancel" at bounding box center [511, 277] width 27 height 14
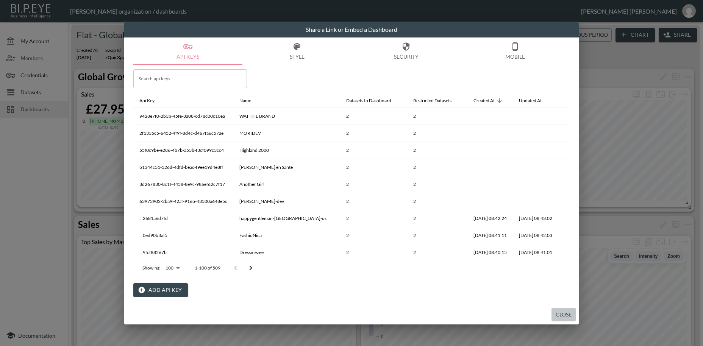
click at [558, 313] on button "Close" at bounding box center [564, 315] width 24 height 14
